Goal: Task Accomplishment & Management: Use online tool/utility

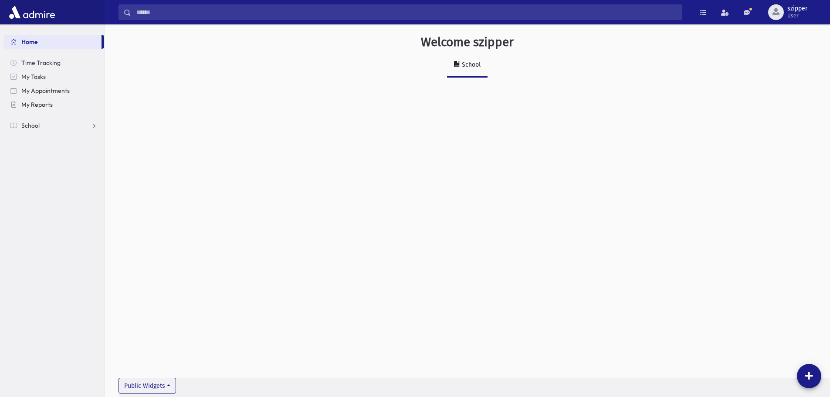
click at [34, 105] on span "My Reports" at bounding box center [36, 105] width 31 height 8
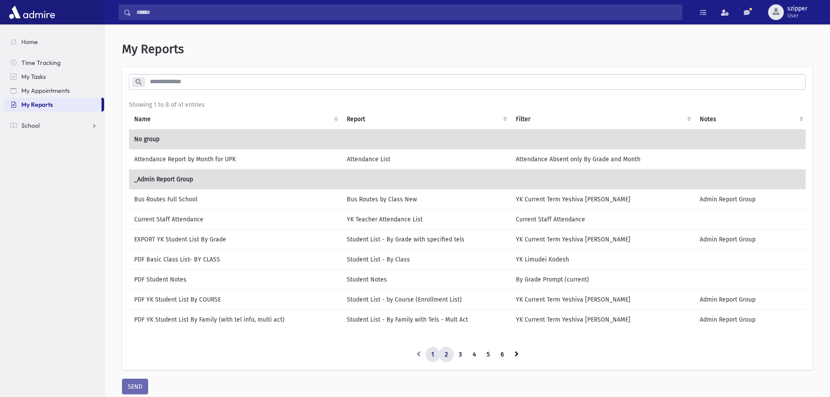
click at [446, 352] on link "2" at bounding box center [446, 355] width 14 height 16
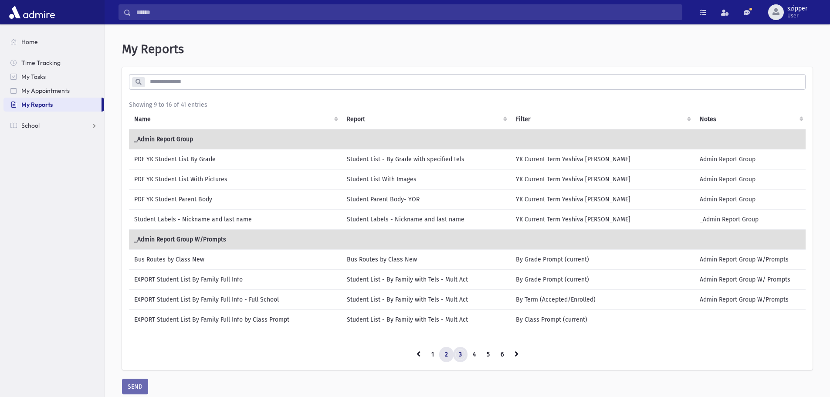
click at [461, 357] on link "3" at bounding box center [460, 355] width 14 height 16
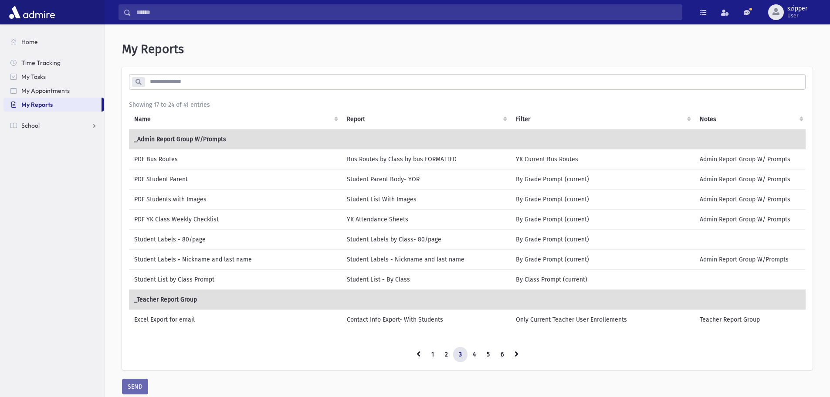
click at [238, 216] on td "PDF YK Class Weekly Checklist" at bounding box center [235, 219] width 213 height 20
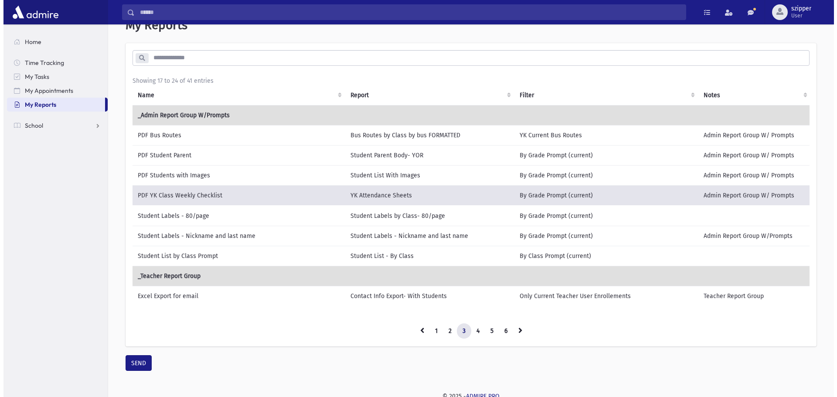
scroll to position [34, 0]
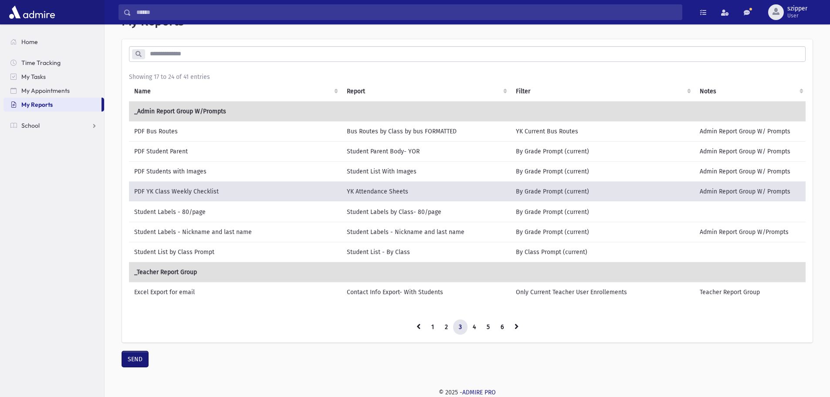
click at [136, 363] on button "SEND" at bounding box center [135, 359] width 26 height 16
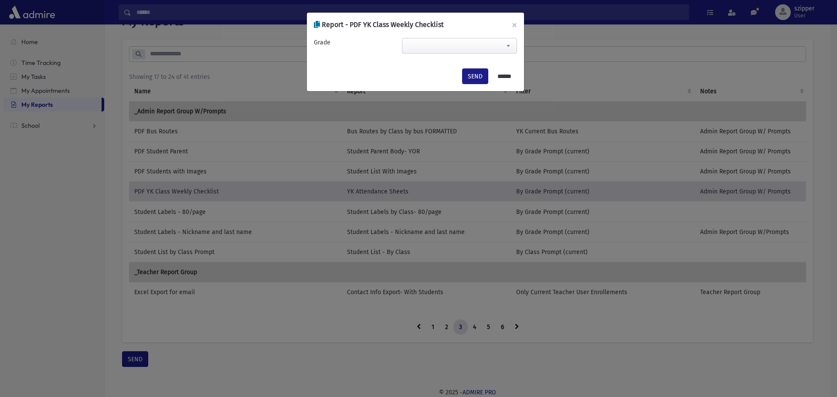
click at [478, 43] on span at bounding box center [459, 46] width 115 height 16
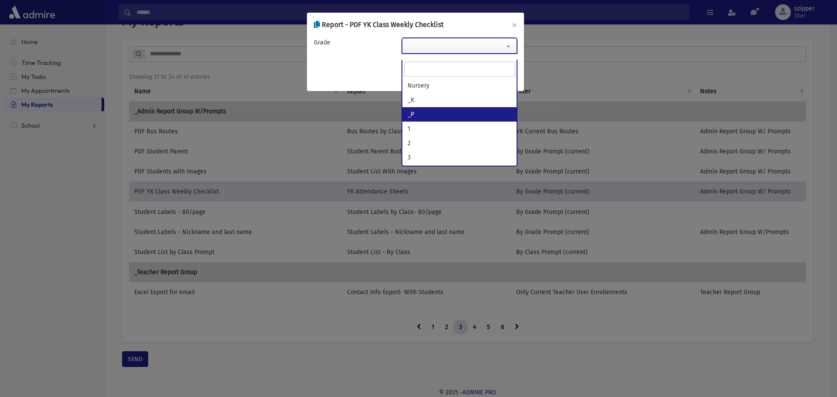
select select "**"
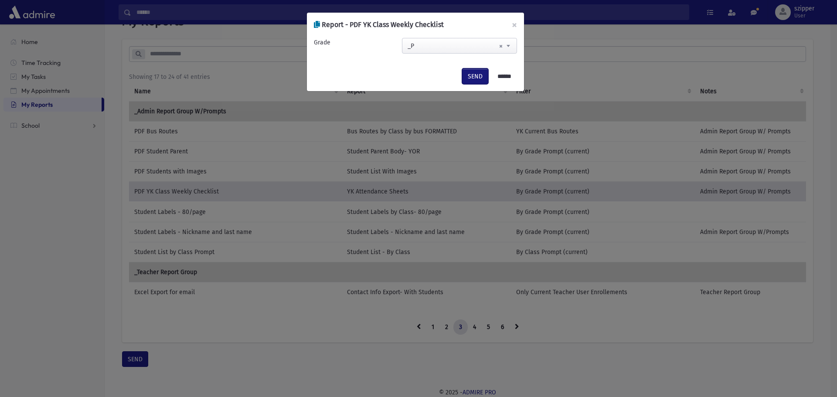
click at [472, 73] on button "SEND" at bounding box center [475, 76] width 26 height 16
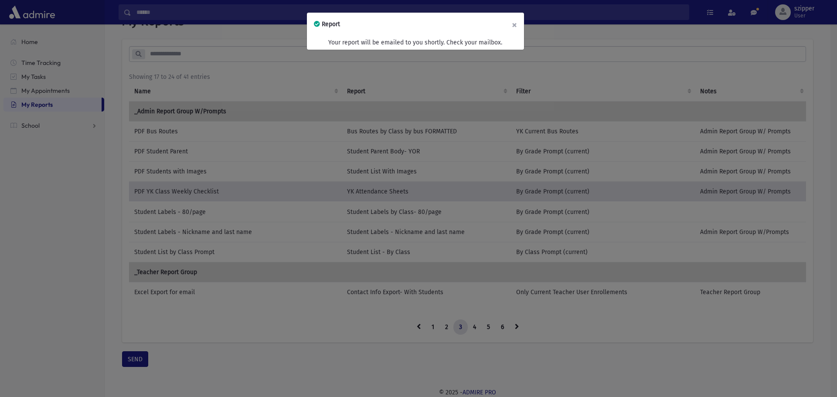
click at [517, 27] on button "×" at bounding box center [514, 25] width 19 height 24
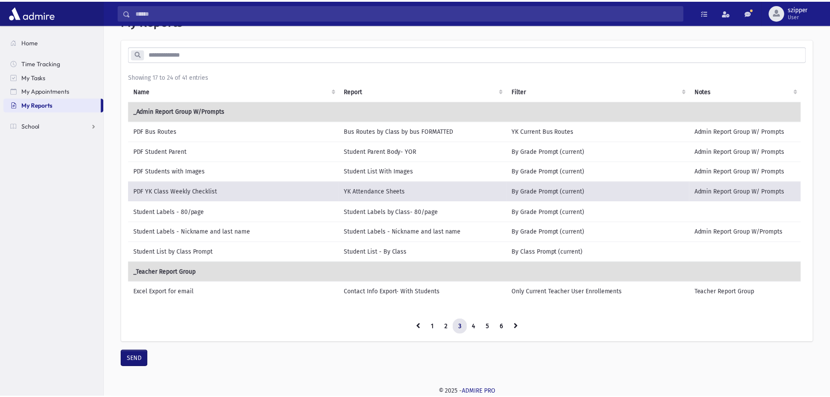
scroll to position [28, 0]
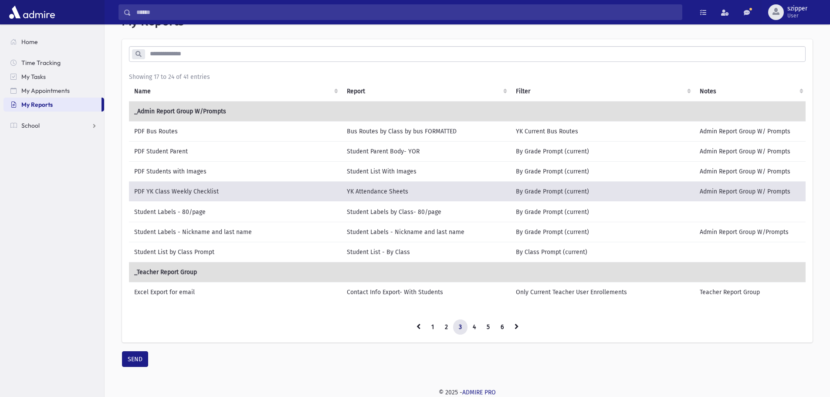
click at [325, 10] on input "Search" at bounding box center [406, 12] width 551 height 16
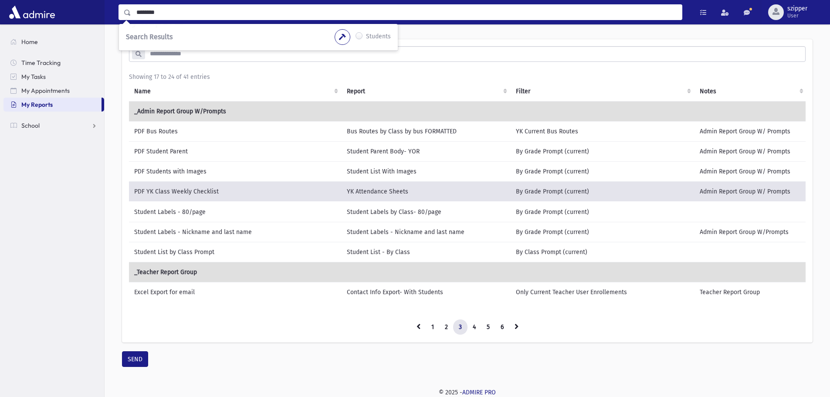
type input "********"
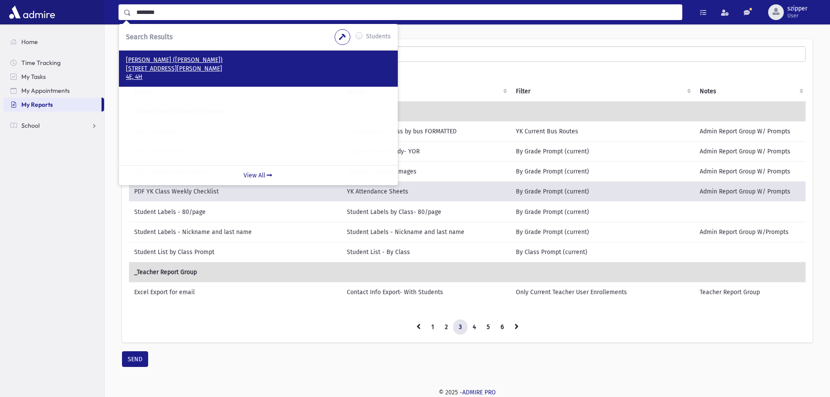
click at [200, 61] on p "[PERSON_NAME] ([PERSON_NAME])" at bounding box center [258, 60] width 265 height 9
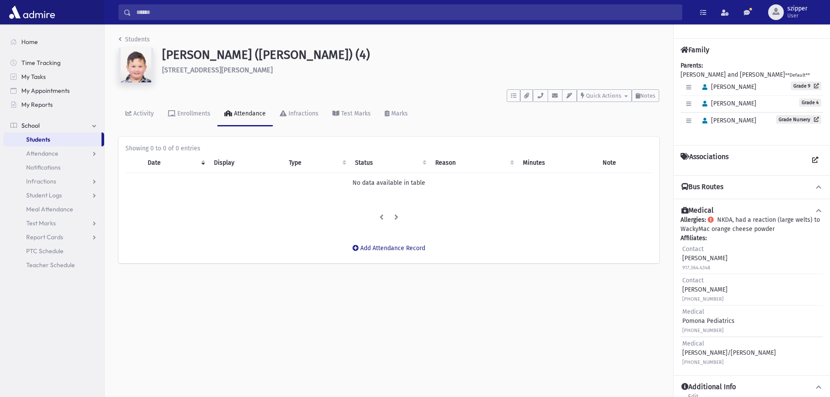
click at [542, 102] on div "Activity Enrollments Attendance Infractions Test Marks Marks" at bounding box center [389, 118] width 541 height 32
click at [543, 98] on icon "button" at bounding box center [540, 96] width 7 height 6
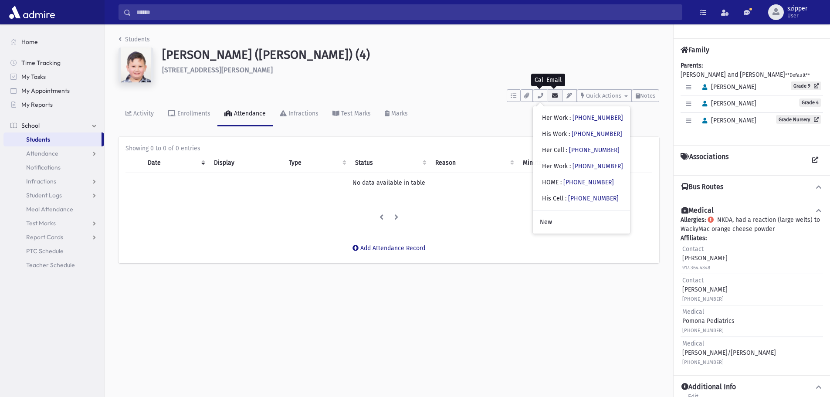
click at [553, 96] on icon "button" at bounding box center [555, 96] width 7 height 6
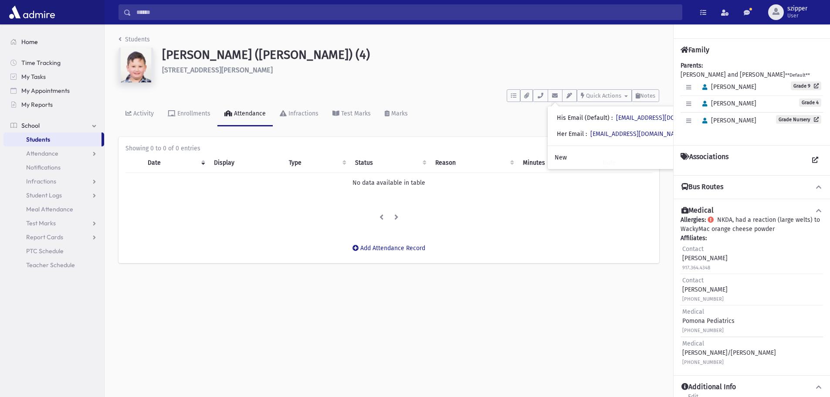
drag, startPoint x: 47, startPoint y: 43, endPoint x: 54, endPoint y: 36, distance: 9.9
click at [47, 43] on link "Home" at bounding box center [53, 42] width 101 height 14
